Goal: Task Accomplishment & Management: Use online tool/utility

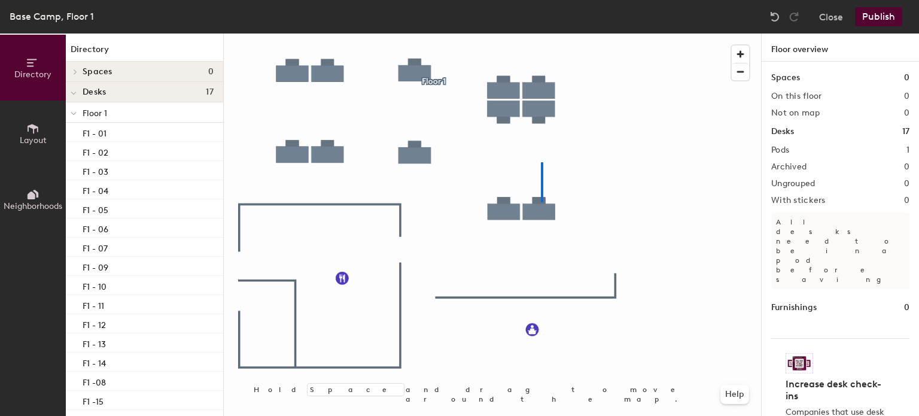
click at [541, 34] on div at bounding box center [492, 34] width 537 height 0
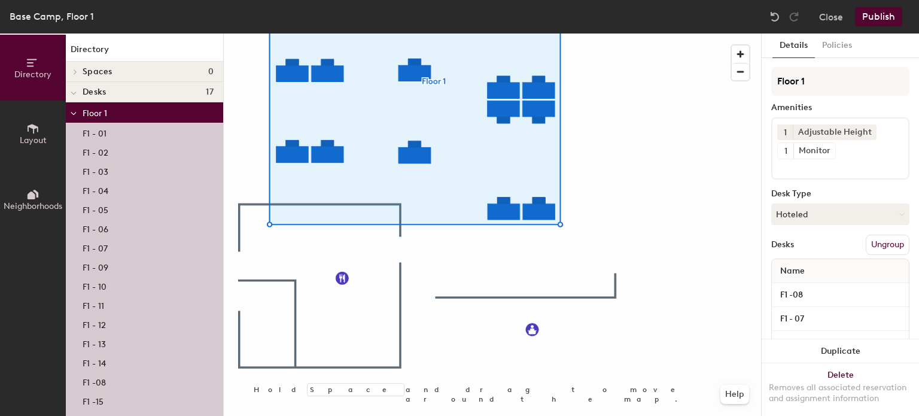
click at [593, 34] on div at bounding box center [492, 34] width 537 height 0
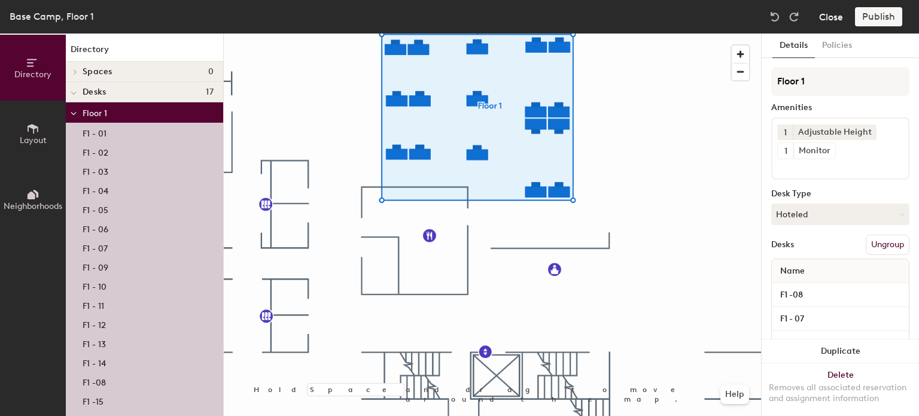
click at [825, 16] on button "Close" at bounding box center [831, 16] width 24 height 19
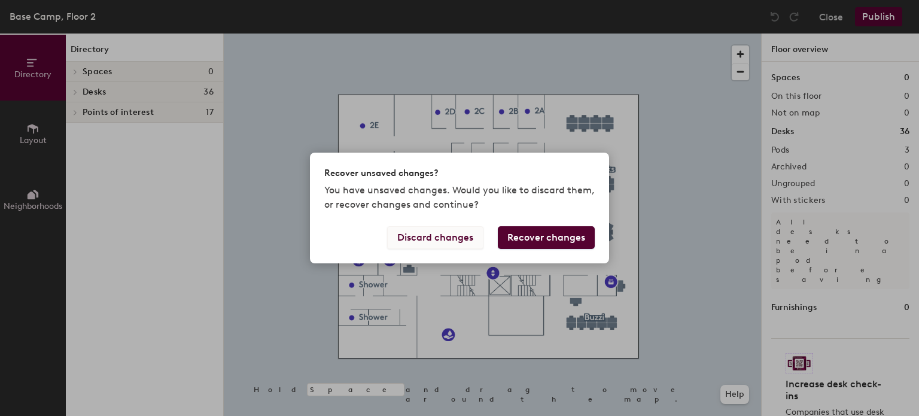
click at [451, 228] on button "Discard changes" at bounding box center [435, 237] width 96 height 23
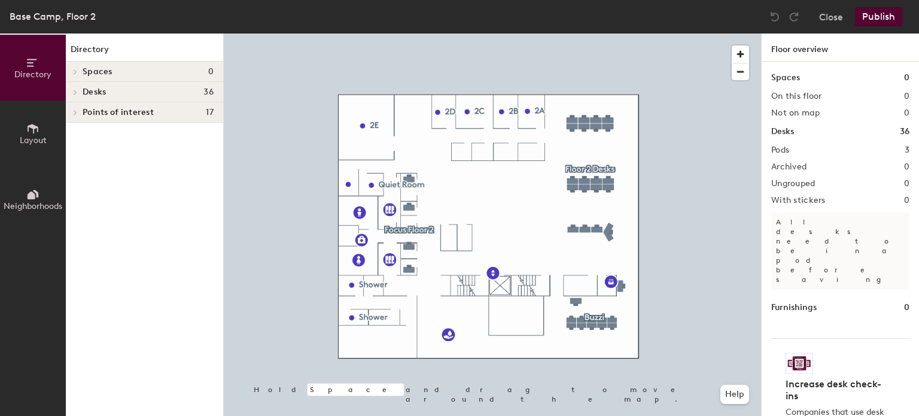
click at [78, 72] on span at bounding box center [74, 72] width 10 height 6
click at [35, 52] on button "Directory" at bounding box center [33, 68] width 66 height 66
click at [34, 116] on button "Layout" at bounding box center [33, 134] width 66 height 66
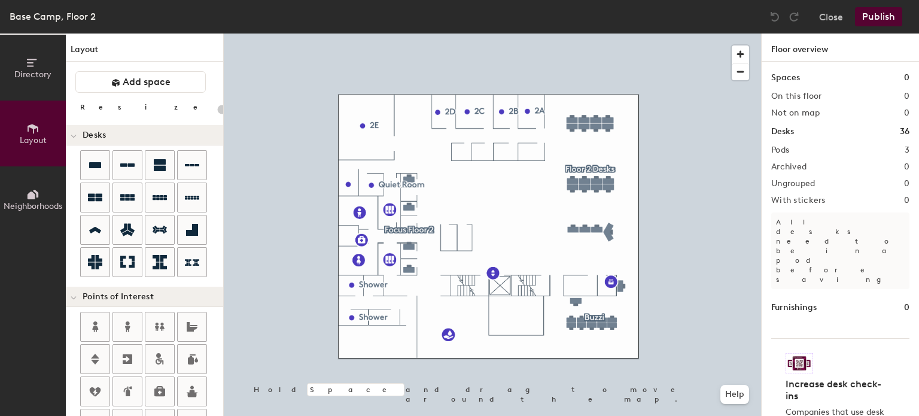
click at [34, 82] on button "Directory" at bounding box center [33, 68] width 66 height 66
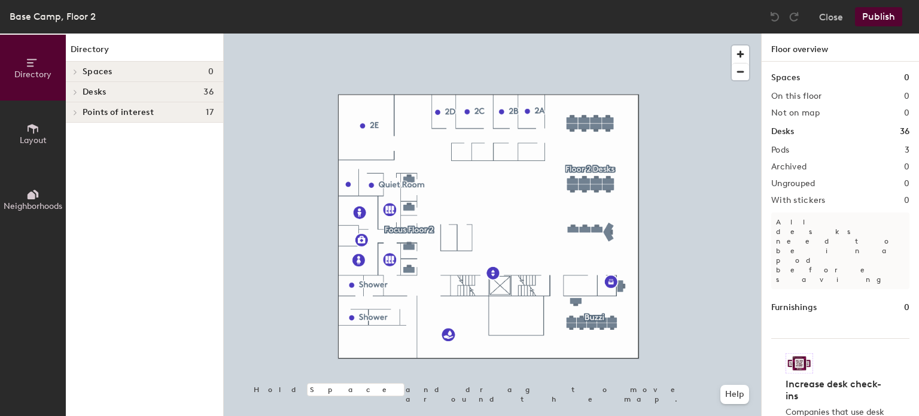
click at [63, 9] on div "Base Camp, Floor 2" at bounding box center [53, 16] width 86 height 15
click at [37, 188] on icon at bounding box center [32, 194] width 13 height 13
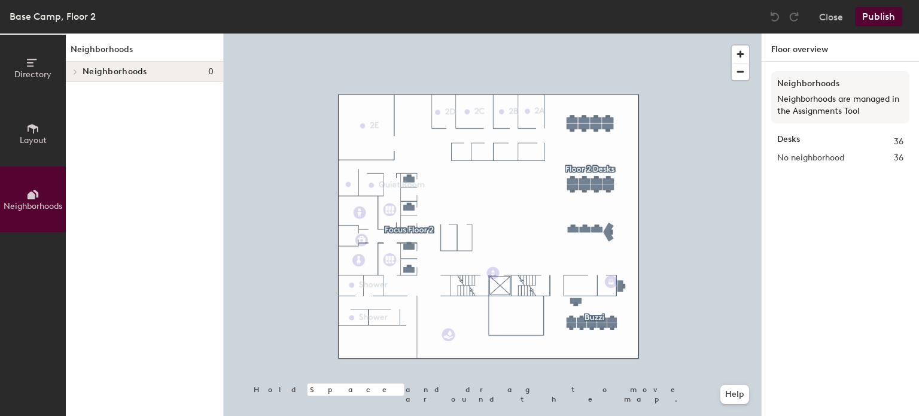
click at [41, 133] on button "Layout" at bounding box center [33, 134] width 66 height 66
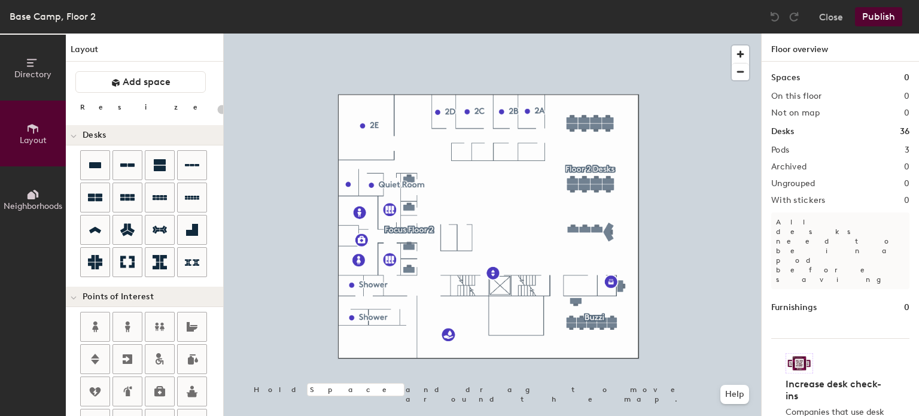
click at [31, 75] on span "Directory" at bounding box center [32, 74] width 37 height 10
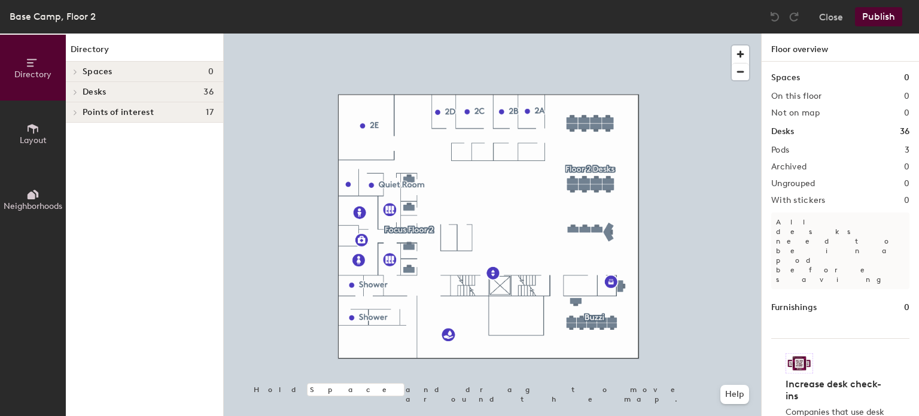
click at [73, 85] on div at bounding box center [74, 92] width 16 height 20
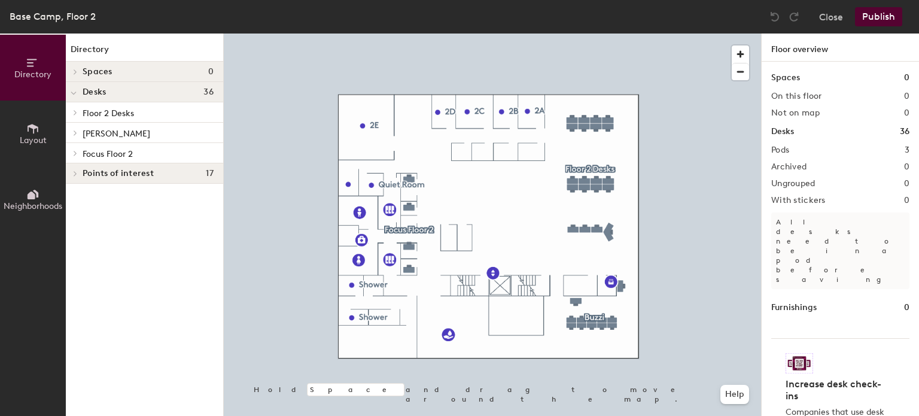
click at [80, 67] on div at bounding box center [74, 72] width 16 height 20
click at [83, 71] on span "Spaces" at bounding box center [98, 72] width 30 height 10
click at [90, 169] on span "Points of interest" at bounding box center [118, 174] width 71 height 10
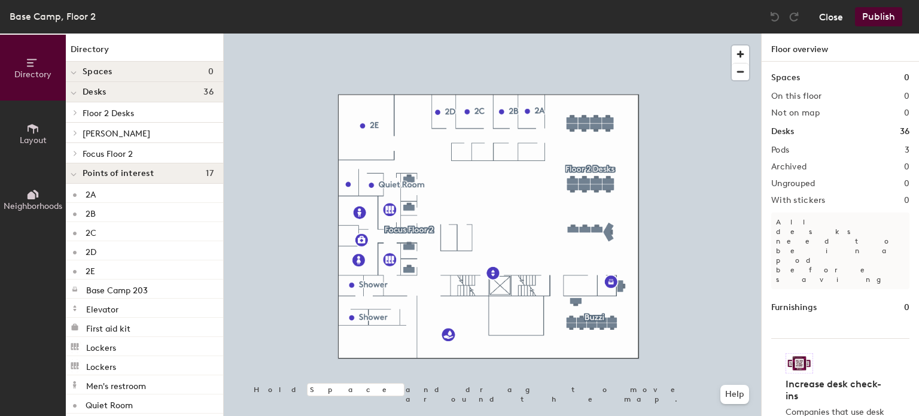
click at [826, 11] on button "Close" at bounding box center [831, 16] width 24 height 19
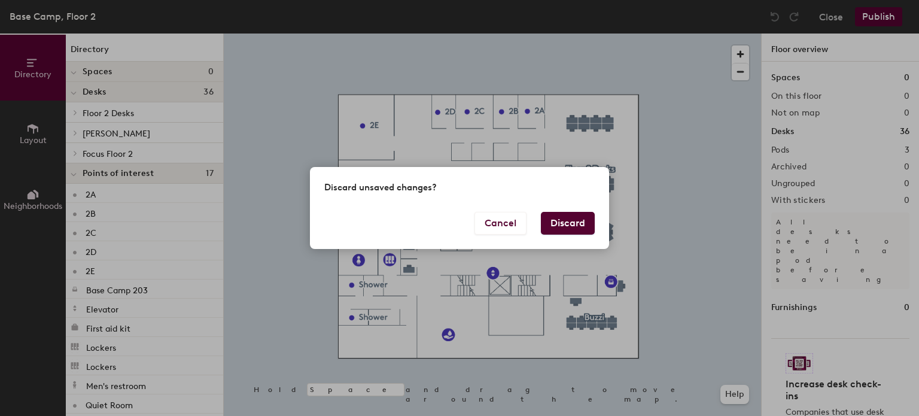
click at [575, 223] on button "Discard" at bounding box center [568, 223] width 54 height 23
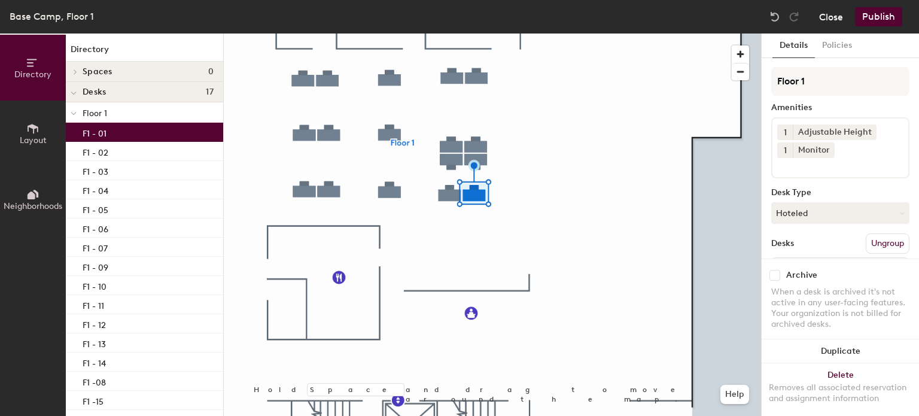
click at [829, 16] on button "Close" at bounding box center [831, 16] width 24 height 19
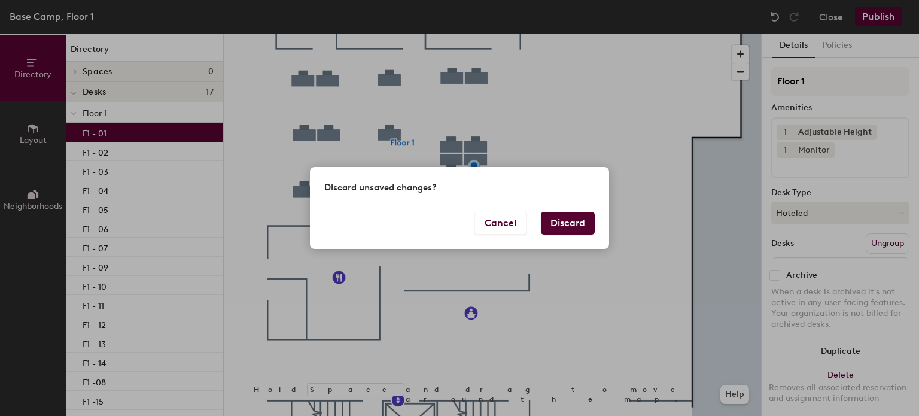
click at [570, 217] on button "Discard" at bounding box center [568, 223] width 54 height 23
